Goal: Check status: Check status

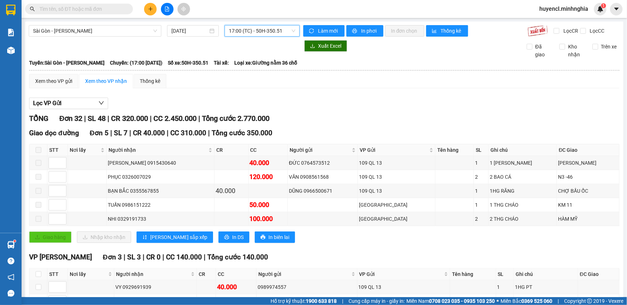
click at [266, 27] on span "17:00 (TC) - 50H-350.51" at bounding box center [262, 30] width 66 height 11
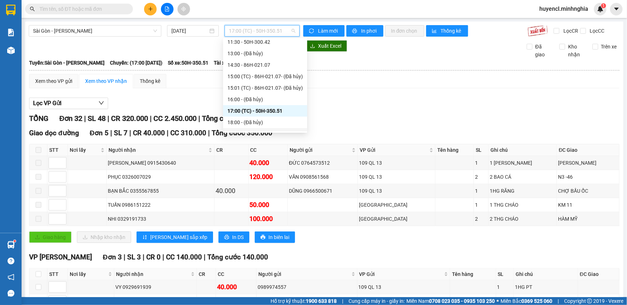
scroll to position [38, 0]
click at [279, 102] on div "14:30 - 86H-021.07" at bounding box center [264, 100] width 75 height 8
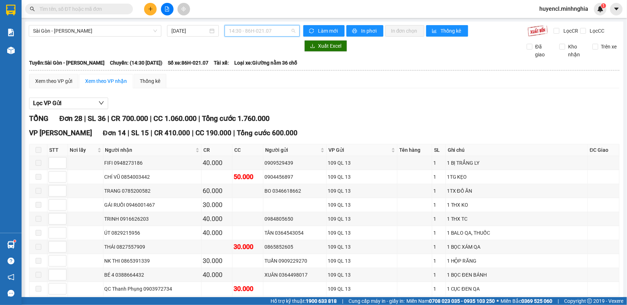
click at [241, 34] on span "14:30 - 86H-021.07" at bounding box center [262, 30] width 66 height 11
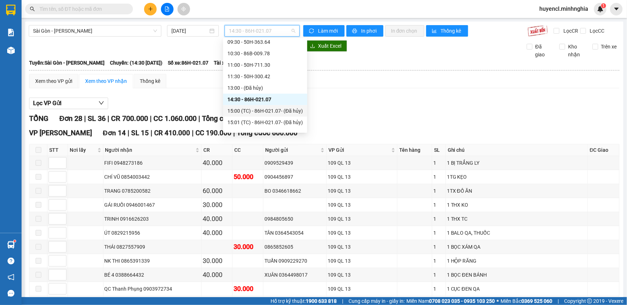
scroll to position [103, 0]
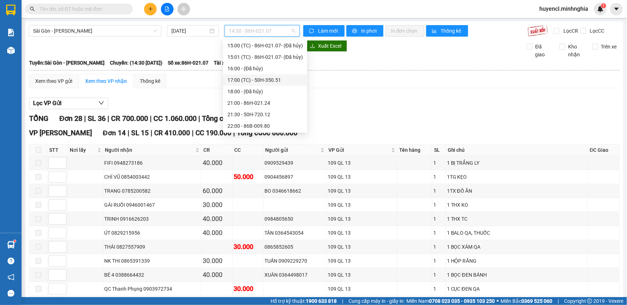
click at [273, 79] on div "17:00 (TC) - 50H-350.51" at bounding box center [264, 80] width 75 height 8
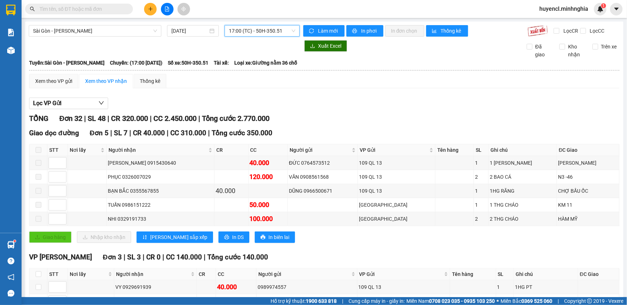
click at [271, 30] on span "17:00 (TC) - 50H-350.51" at bounding box center [262, 30] width 66 height 11
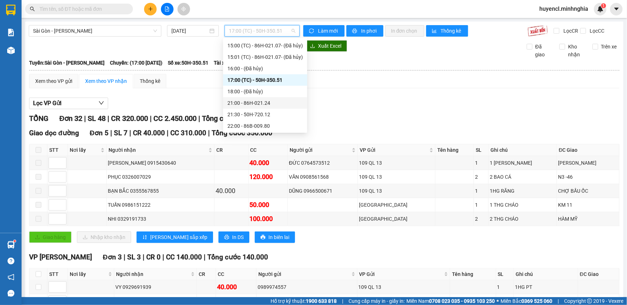
click at [273, 104] on div "21:00 - 86H-021.24" at bounding box center [264, 103] width 75 height 8
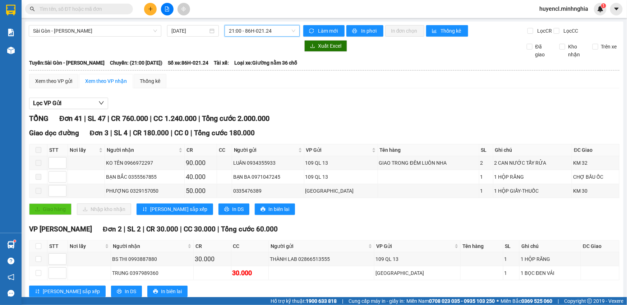
click at [250, 28] on span "21:00 - 86H-021.24" at bounding box center [262, 30] width 66 height 11
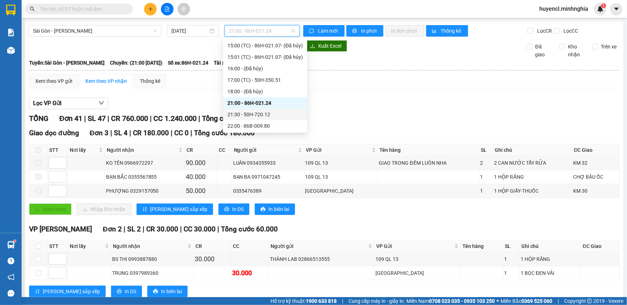
click at [267, 118] on div "21:30 - 50H-720.12" at bounding box center [264, 115] width 75 height 8
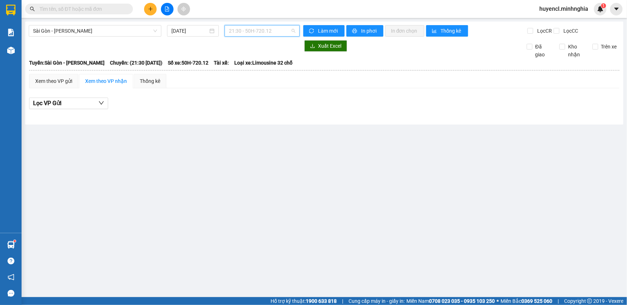
click at [282, 35] on span "21:30 - 50H-720.12" at bounding box center [262, 30] width 66 height 11
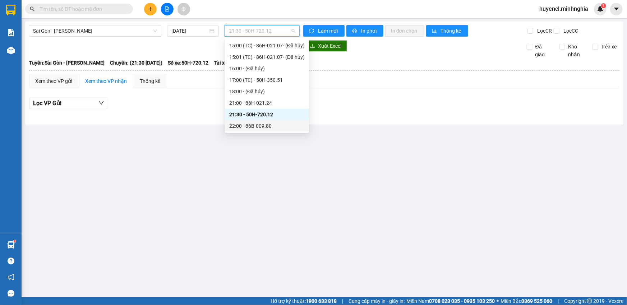
click at [279, 125] on div "22:00 - 86B-009.80" at bounding box center [266, 126] width 75 height 8
